Goal: Information Seeking & Learning: Learn about a topic

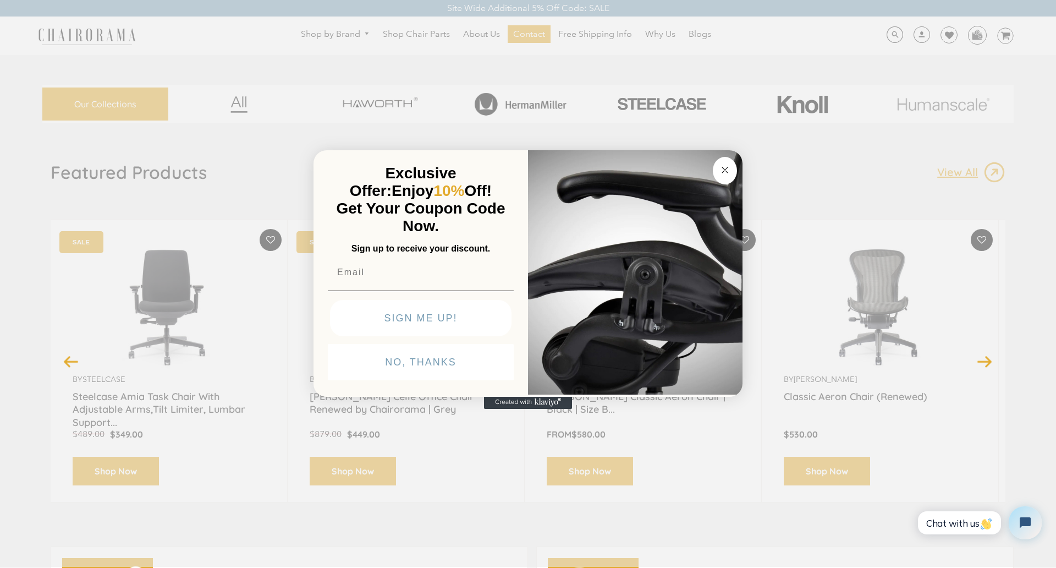
click at [84, 79] on div "Close dialog Exclusive Offer: Enjoy 10% Off! Get Your Coupon Code Now. Sign up …" at bounding box center [528, 283] width 1056 height 568
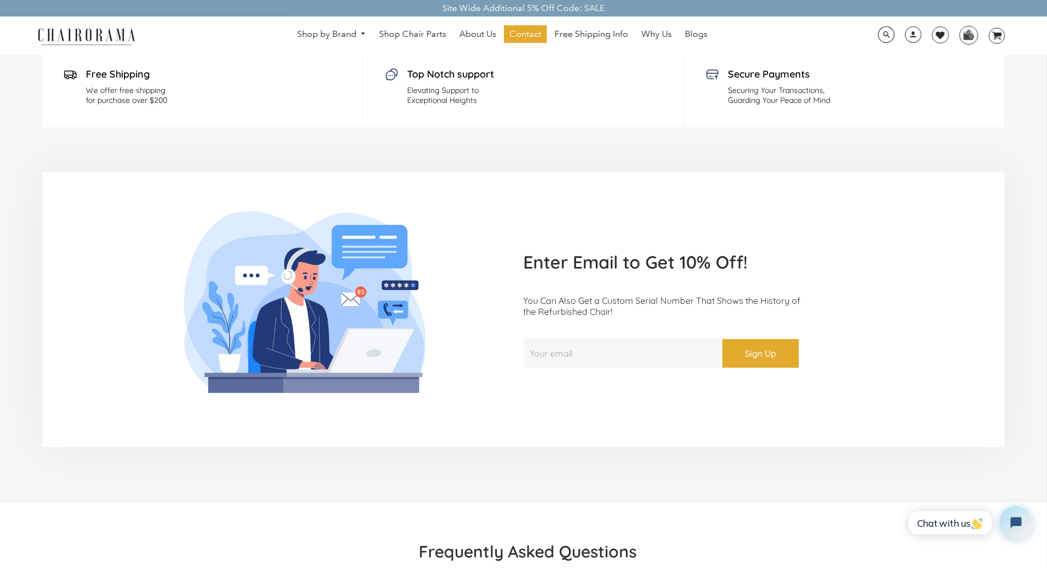
scroll to position [2556, 0]
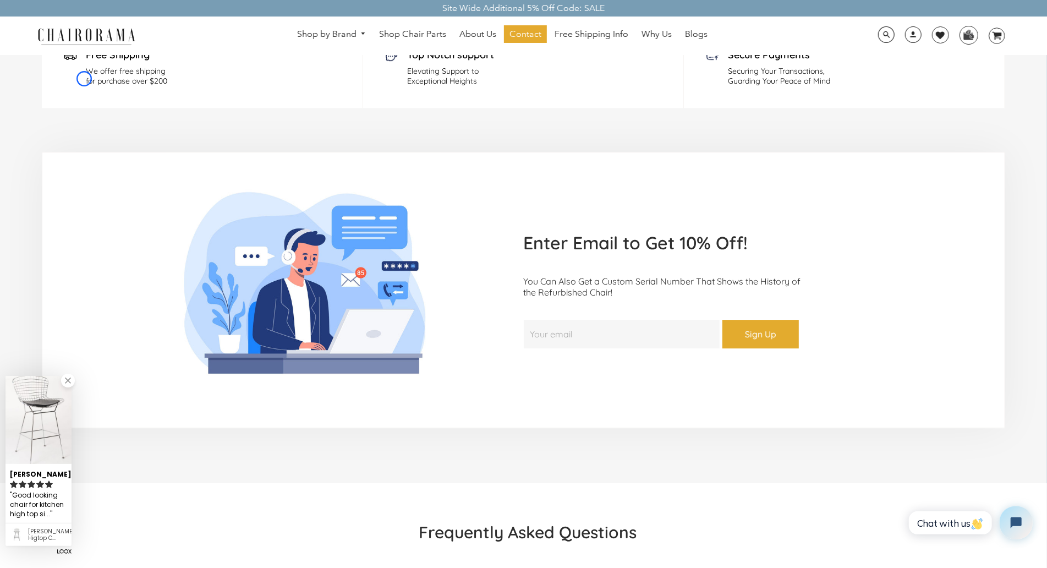
click at [84, 79] on div "Free Shipping We offer free shipping for purchase over $200" at bounding box center [202, 66] width 321 height 81
click at [60, 61] on div "Free Shipping We offer free shipping for purchase over $200" at bounding box center [202, 66] width 321 height 81
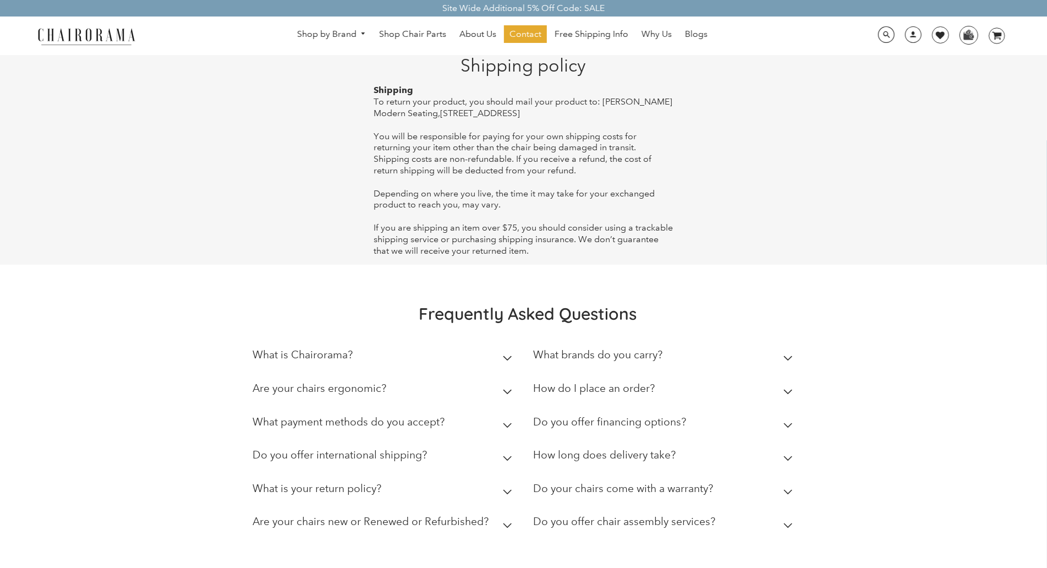
click at [61, 86] on main "Shipping policy Shipping To return your product, you should mail your product t…" at bounding box center [523, 160] width 963 height 210
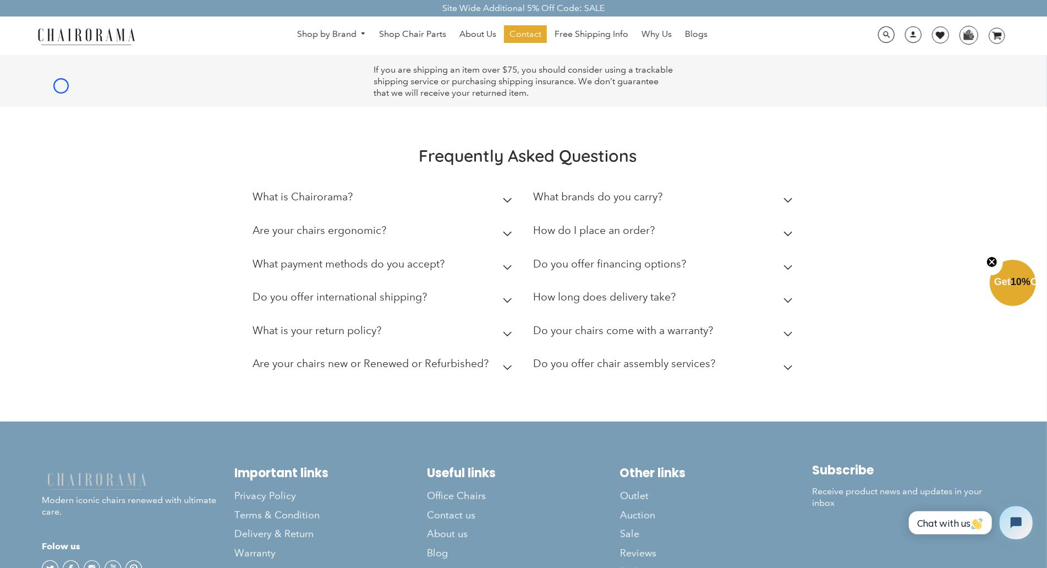
scroll to position [230, 0]
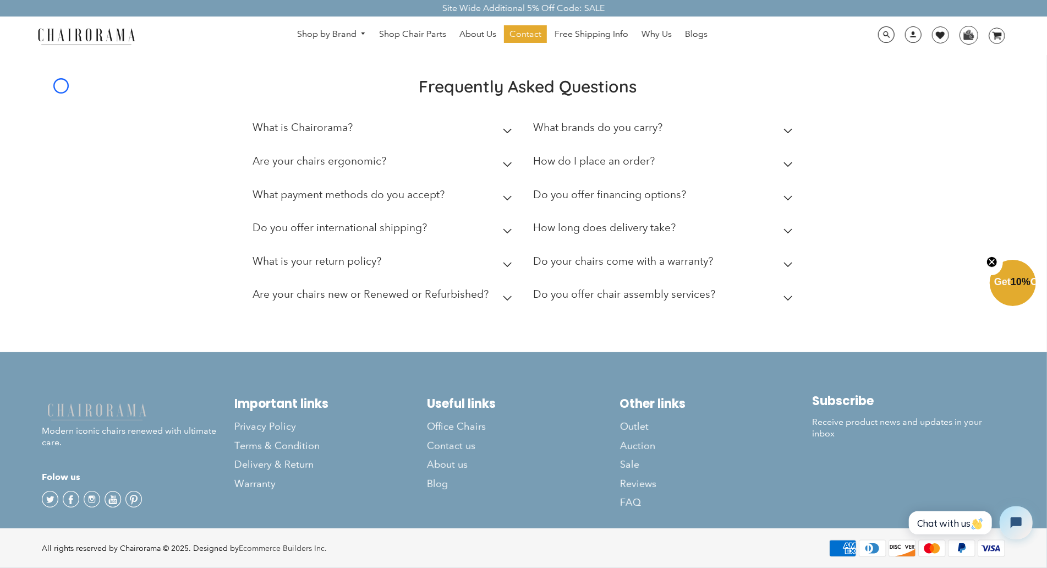
click at [61, 86] on div "Frequently Asked Questions What is Chairorama? Chairorama is your go-to destina…" at bounding box center [523, 194] width 1047 height 315
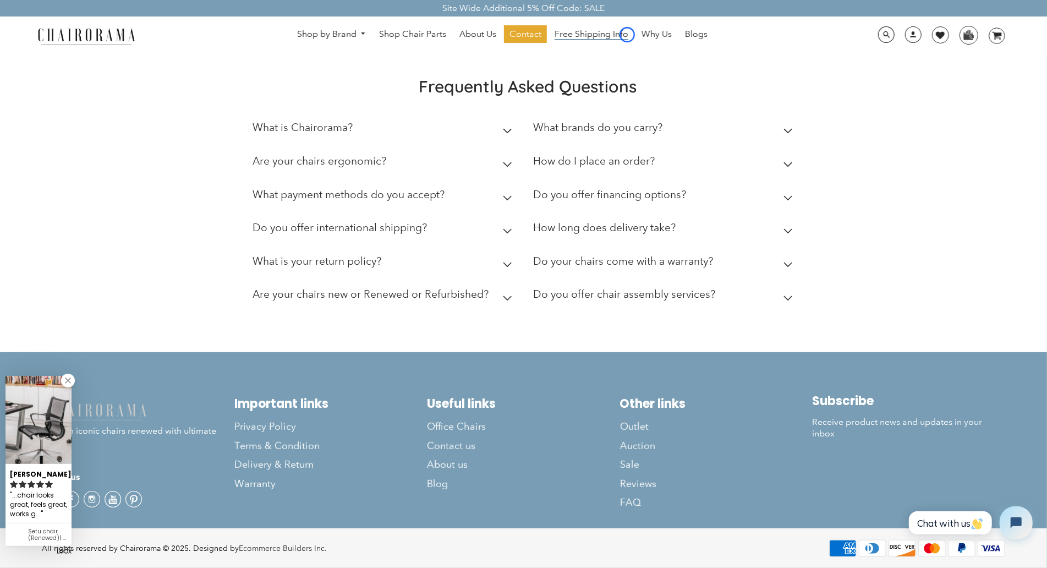
click at [627, 35] on span "Free Shipping Info" at bounding box center [591, 35] width 74 height 12
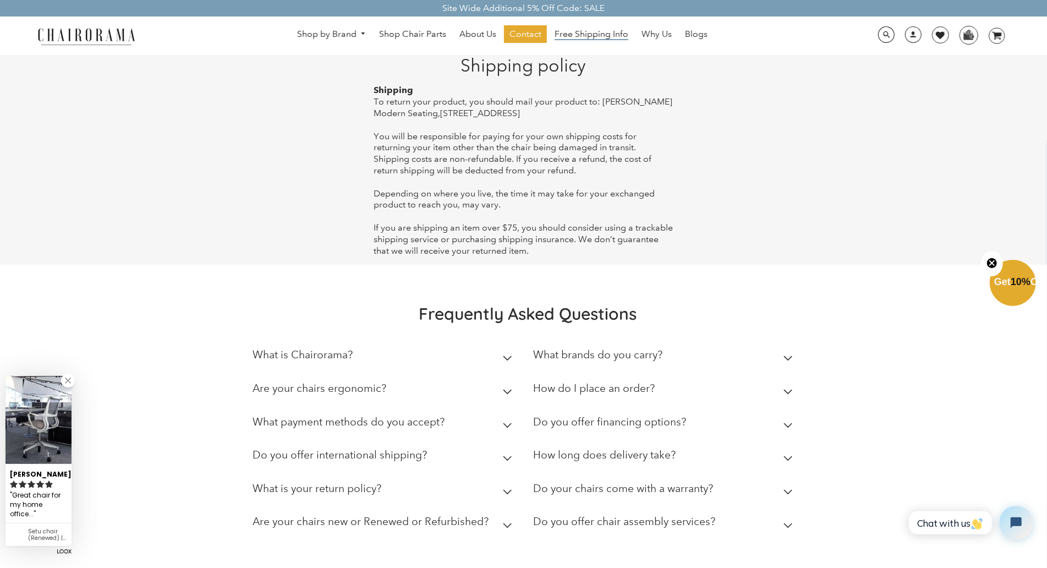
click at [627, 35] on span "Free Shipping Info" at bounding box center [591, 35] width 74 height 12
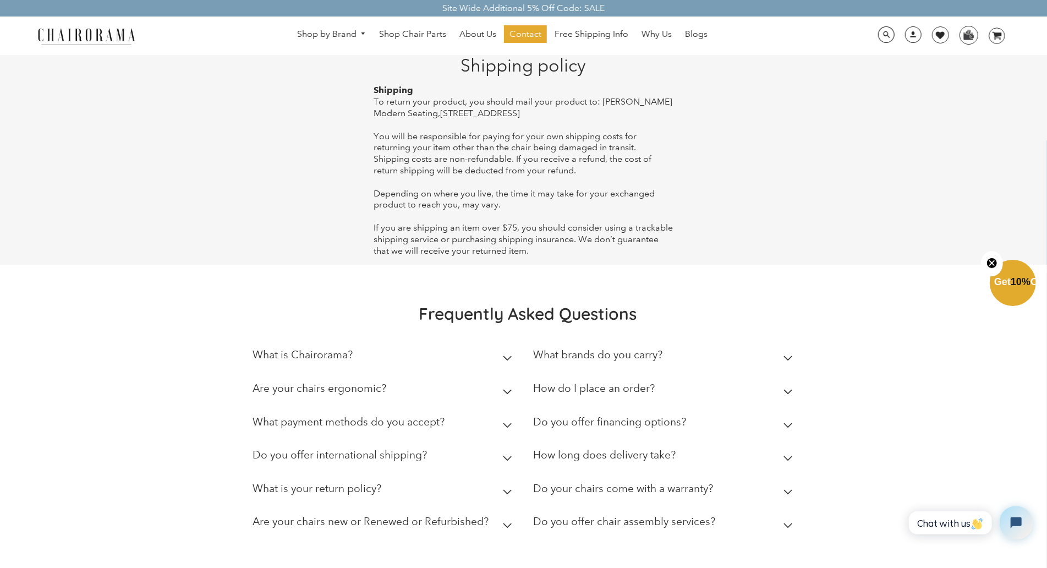
click at [76, 67] on main "Shipping policy Shipping To return your product, you should mail your product t…" at bounding box center [523, 160] width 963 height 210
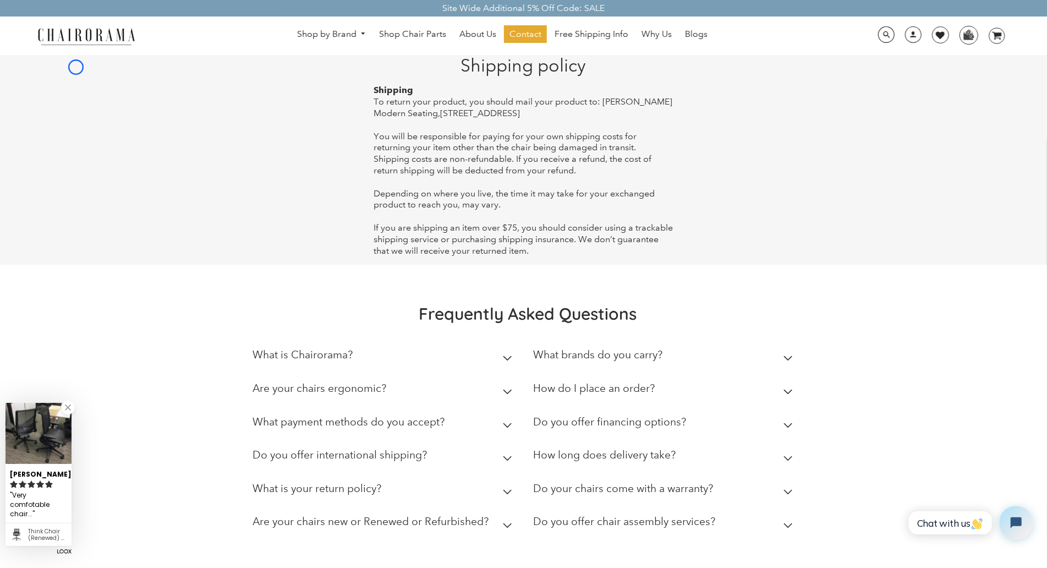
click at [76, 67] on main "Shipping policy Shipping To return your product, you should mail your product t…" at bounding box center [523, 160] width 963 height 210
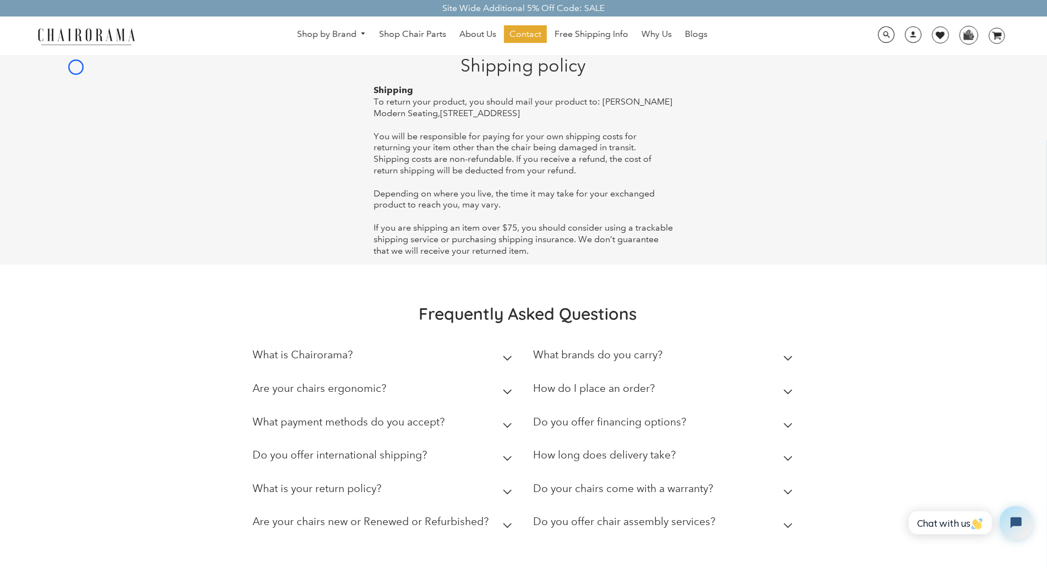
scroll to position [230, 0]
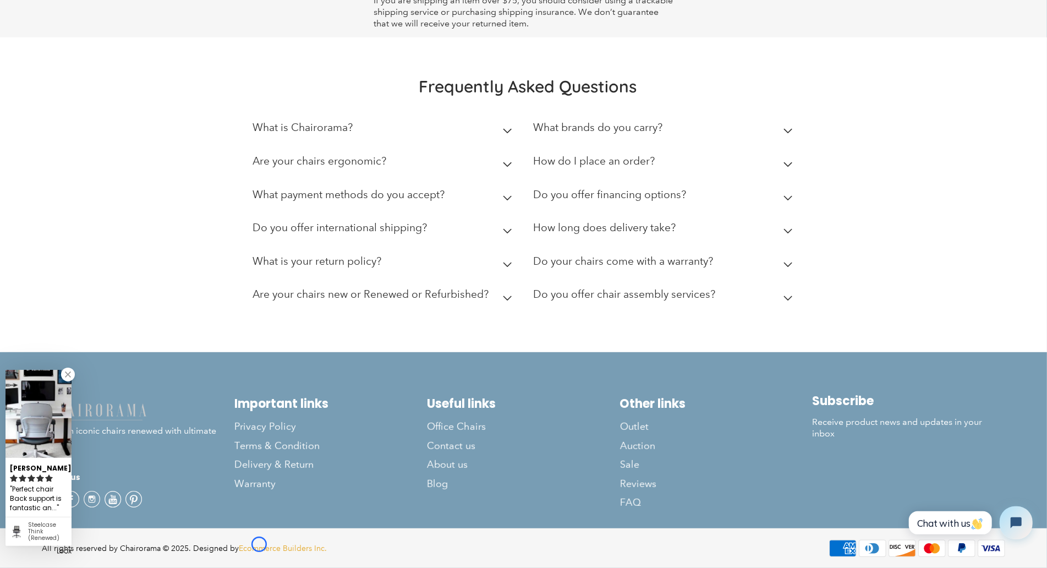
click at [259, 544] on link "Ecommerce Builders Inc." at bounding box center [283, 548] width 88 height 10
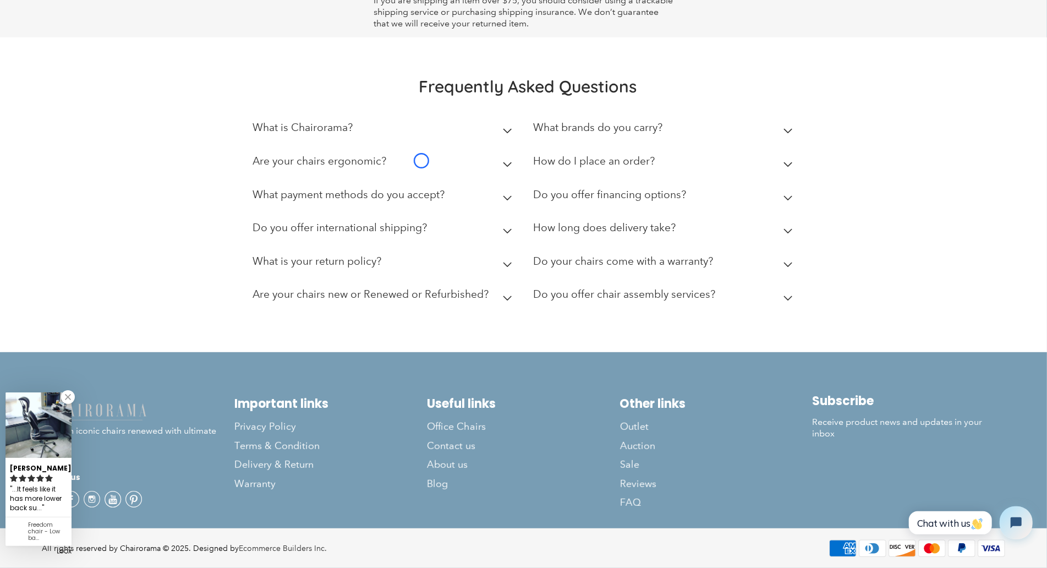
click at [421, 161] on summary "Are your chairs ergonomic?" at bounding box center [384, 164] width 264 height 34
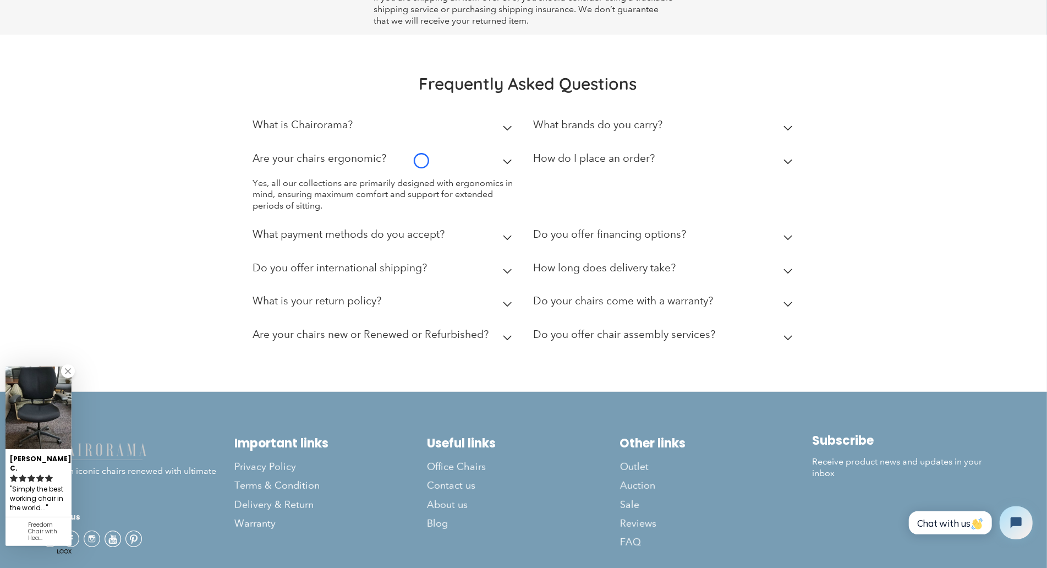
click at [421, 161] on summary "Are your chairs ergonomic?" at bounding box center [384, 161] width 264 height 34
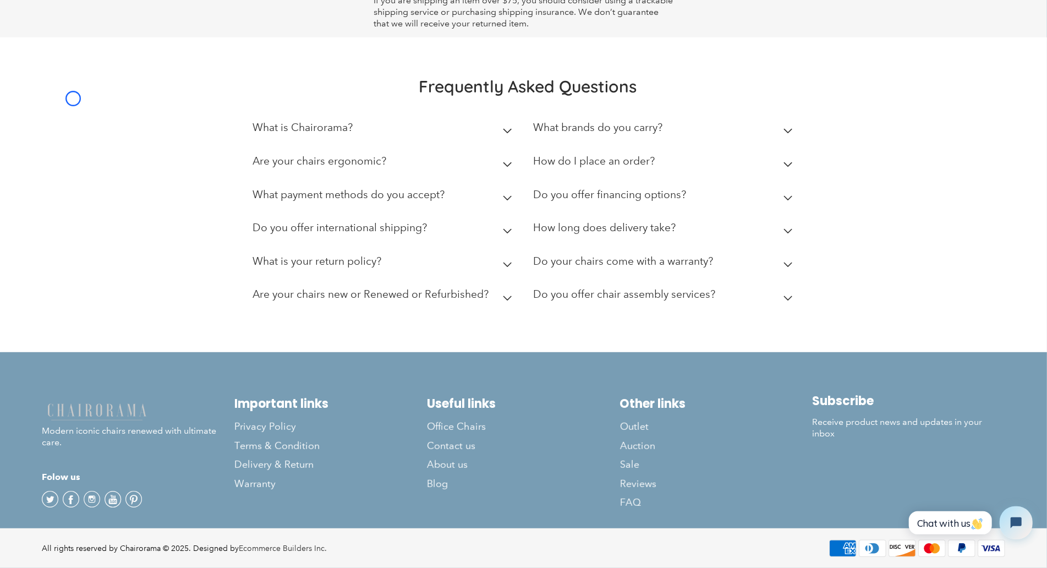
click at [73, 98] on div "Frequently Asked Questions What is Chairorama? Chairorama is your go-to destina…" at bounding box center [523, 194] width 1047 height 315
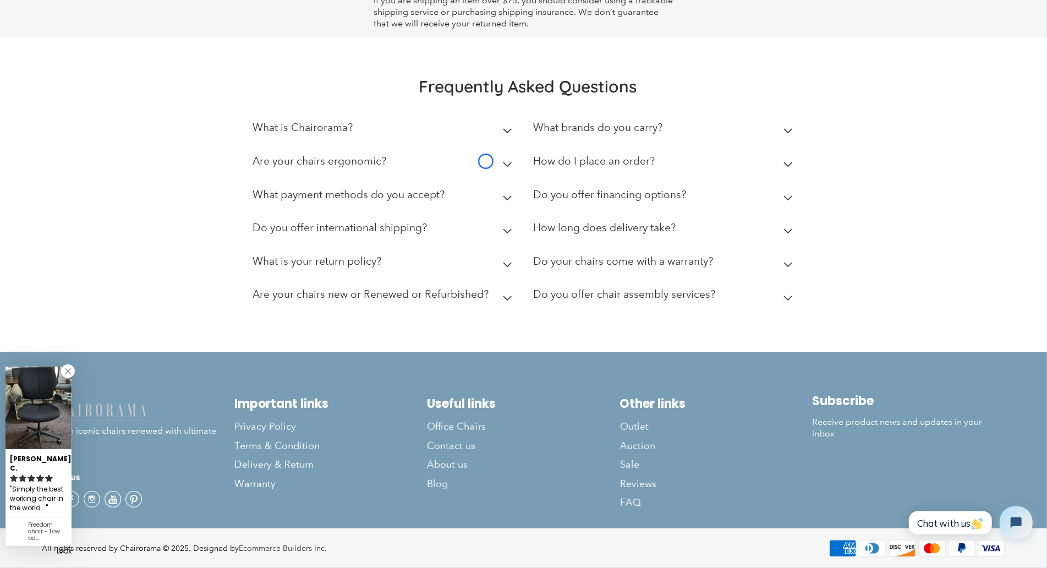
click at [486, 161] on summary "Are your chairs ergonomic?" at bounding box center [384, 164] width 264 height 34
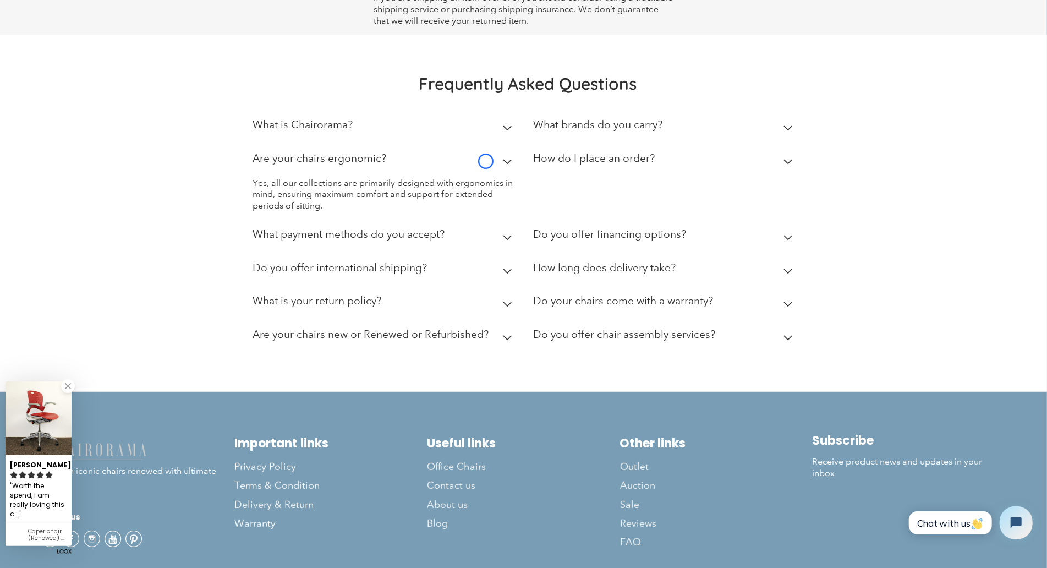
click at [486, 161] on summary "Are your chairs ergonomic?" at bounding box center [384, 161] width 264 height 34
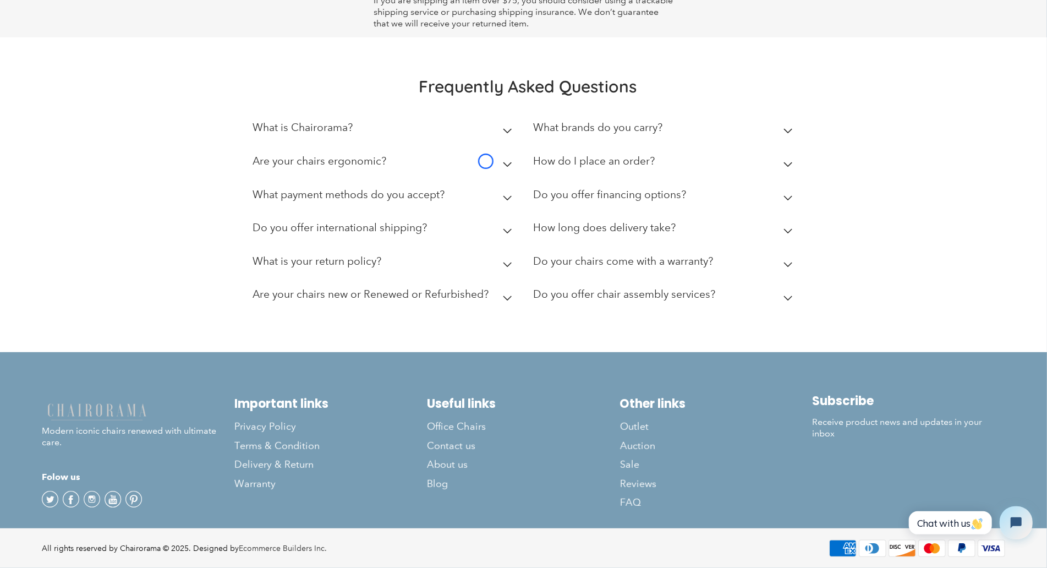
click at [98, 69] on div "Frequently Asked Questions What is Chairorama? Chairorama is your go-to destina…" at bounding box center [523, 194] width 1047 height 315
